Goal: Task Accomplishment & Management: Use online tool/utility

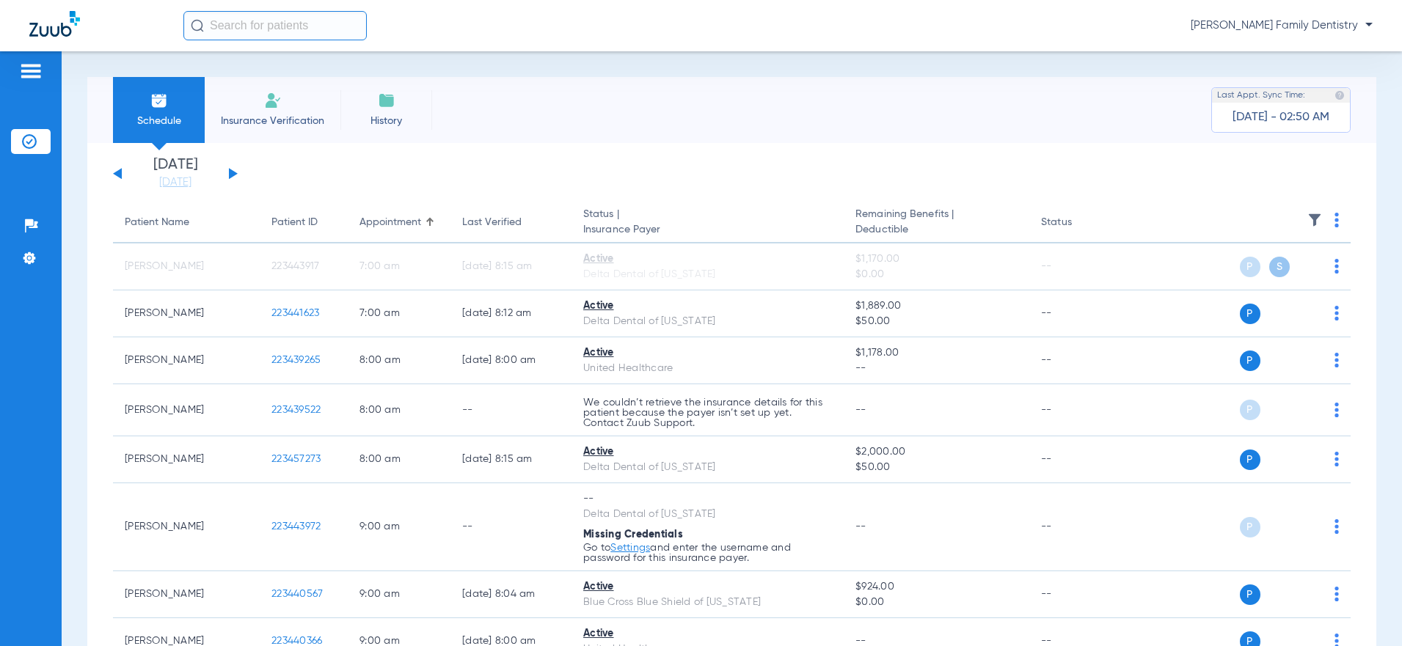
click at [231, 173] on button at bounding box center [233, 173] width 9 height 11
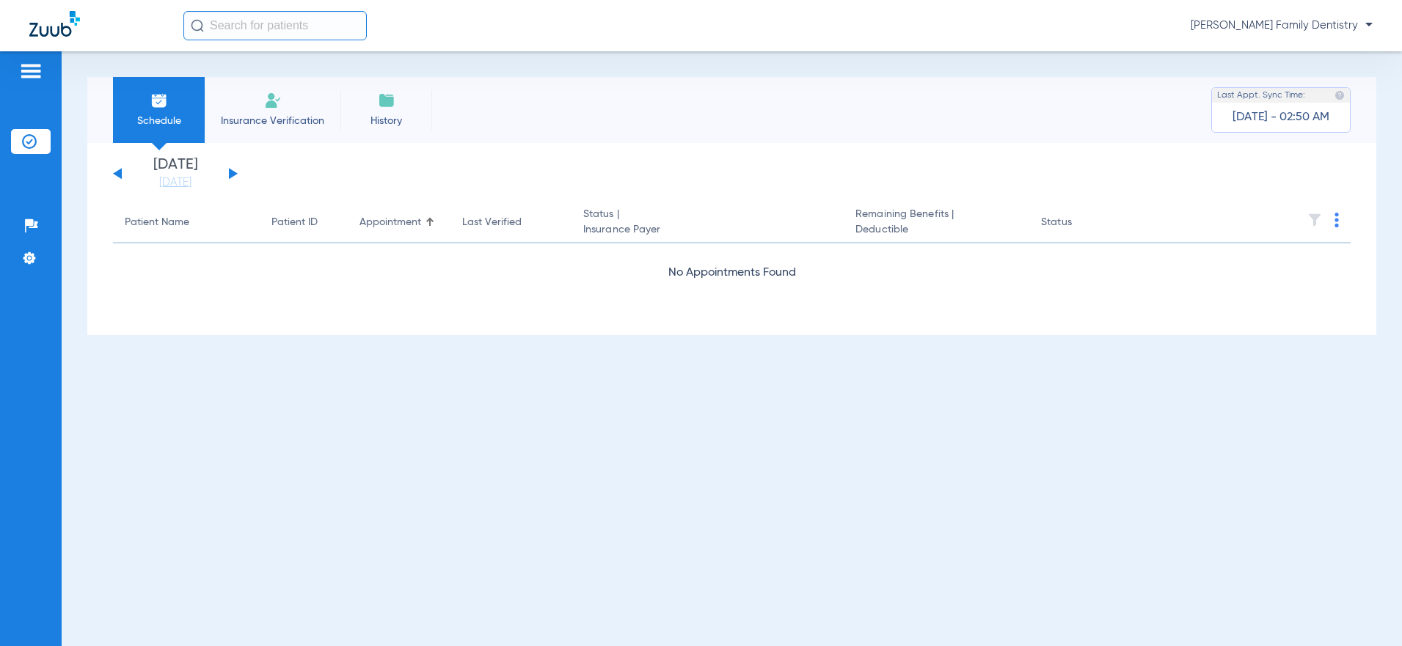
click at [231, 173] on button at bounding box center [233, 173] width 9 height 11
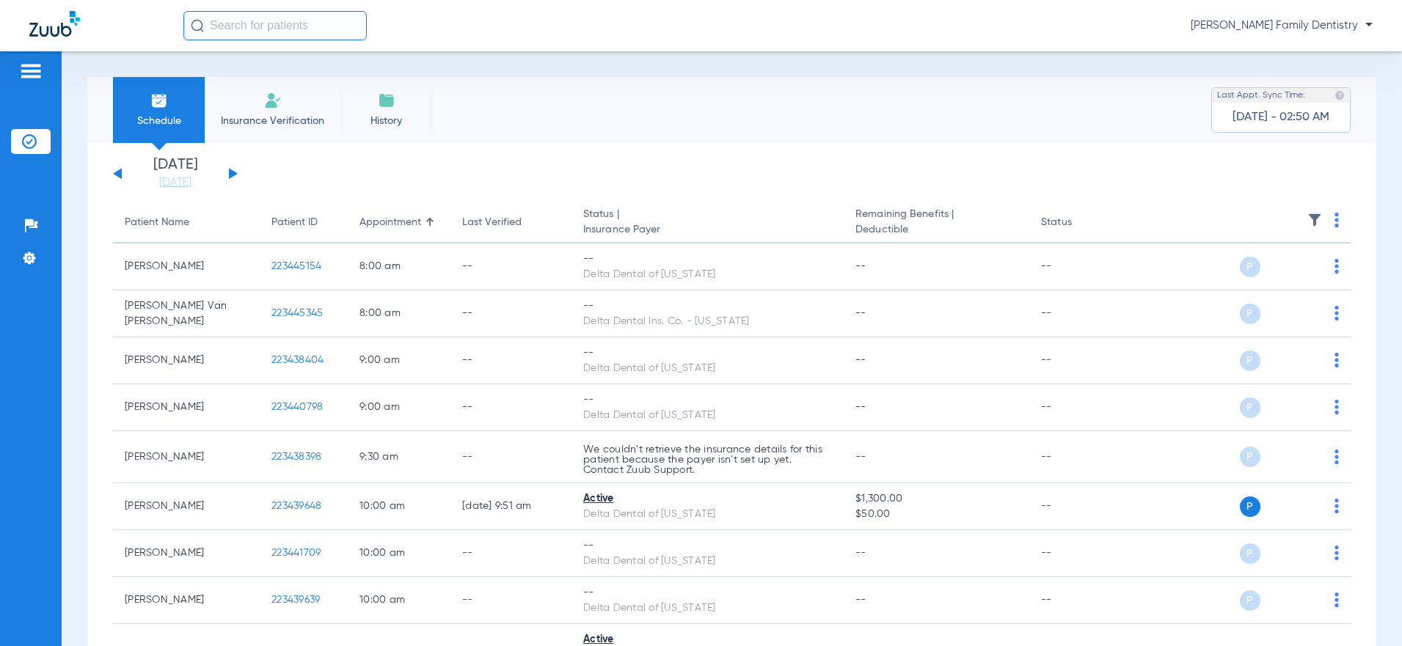
click at [1335, 219] on img at bounding box center [1337, 220] width 4 height 15
click at [1277, 279] on span "Verify All" at bounding box center [1272, 278] width 88 height 10
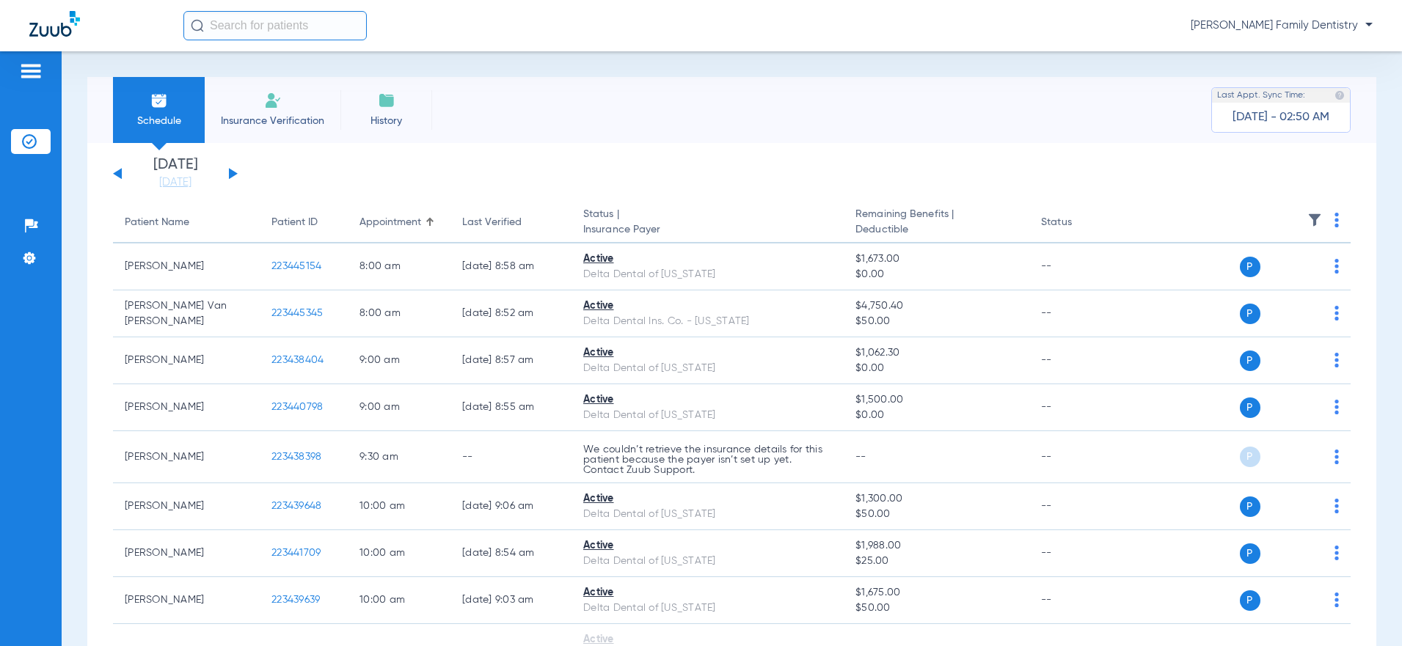
click at [236, 174] on button at bounding box center [233, 173] width 9 height 11
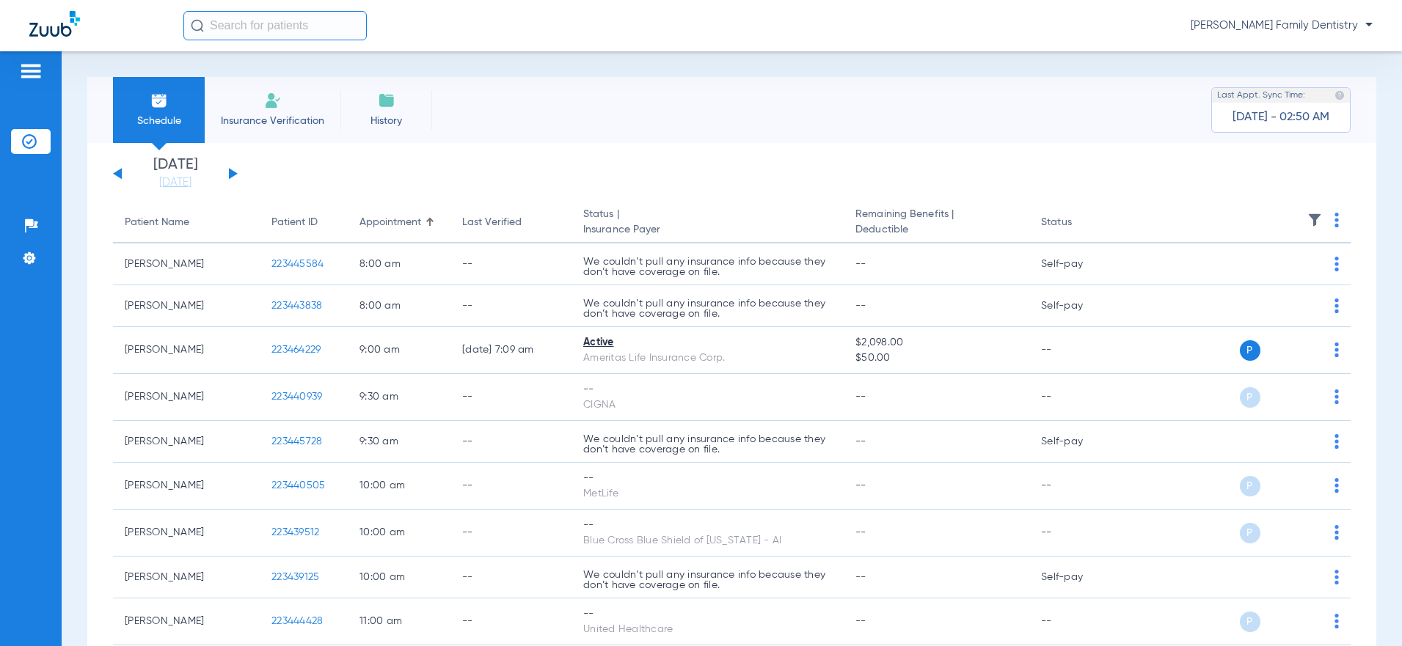
click at [1322, 219] on th at bounding box center [1240, 223] width 222 height 41
click at [1335, 225] on img at bounding box center [1337, 220] width 4 height 15
click at [1286, 288] on button "Verify All" at bounding box center [1269, 277] width 115 height 29
